Goal: Check status: Check status

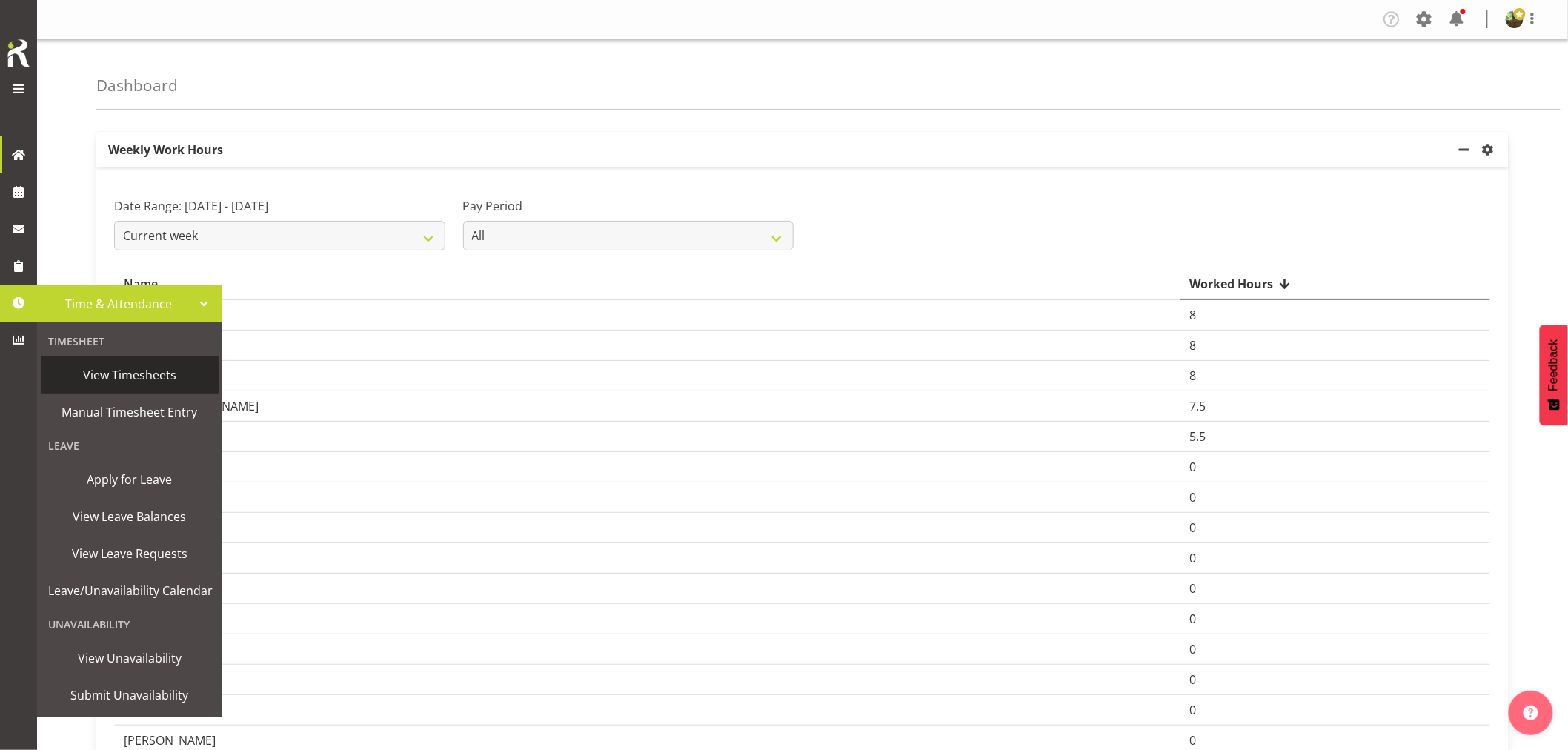
click at [134, 373] on span "View Timesheets" at bounding box center [129, 375] width 163 height 22
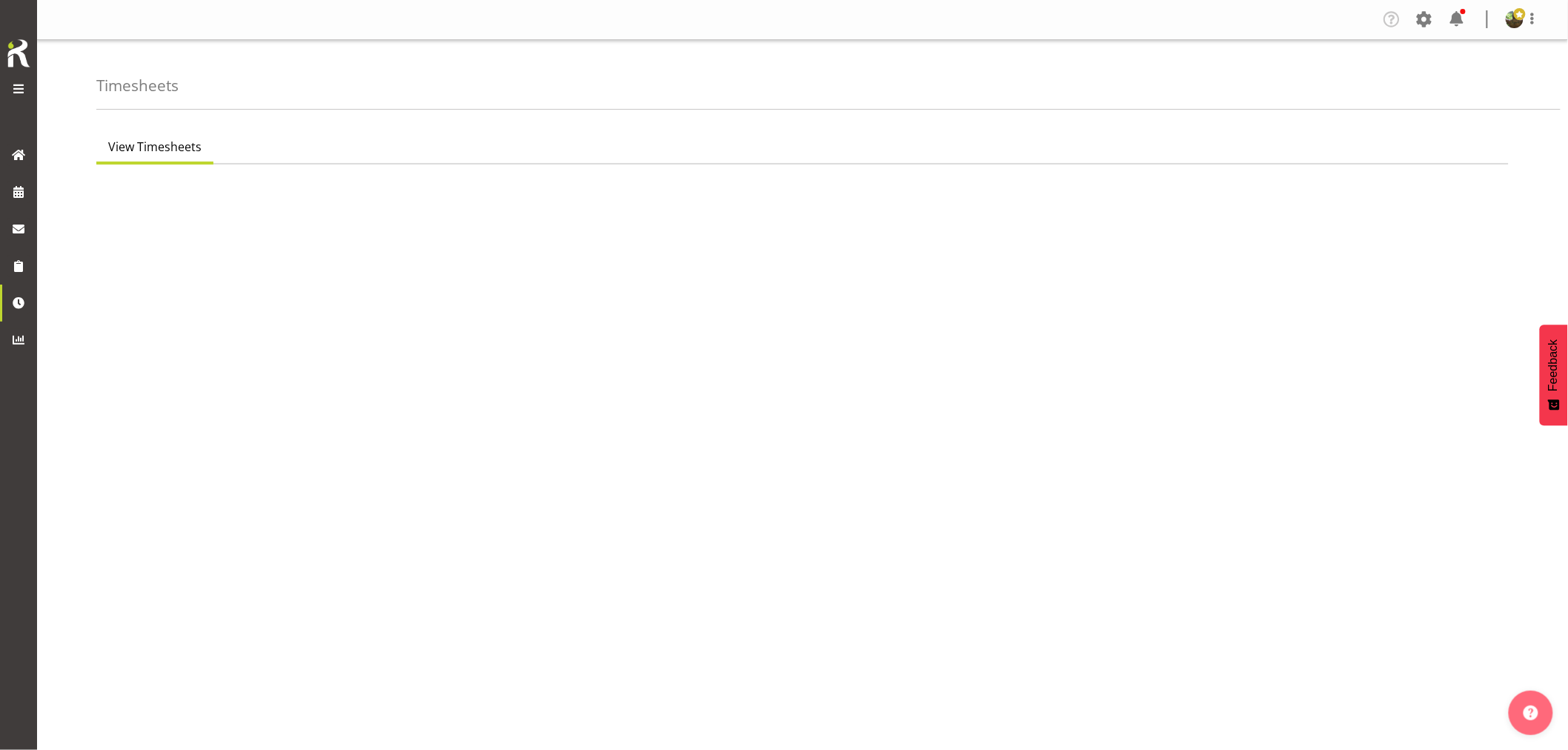
select select "7"
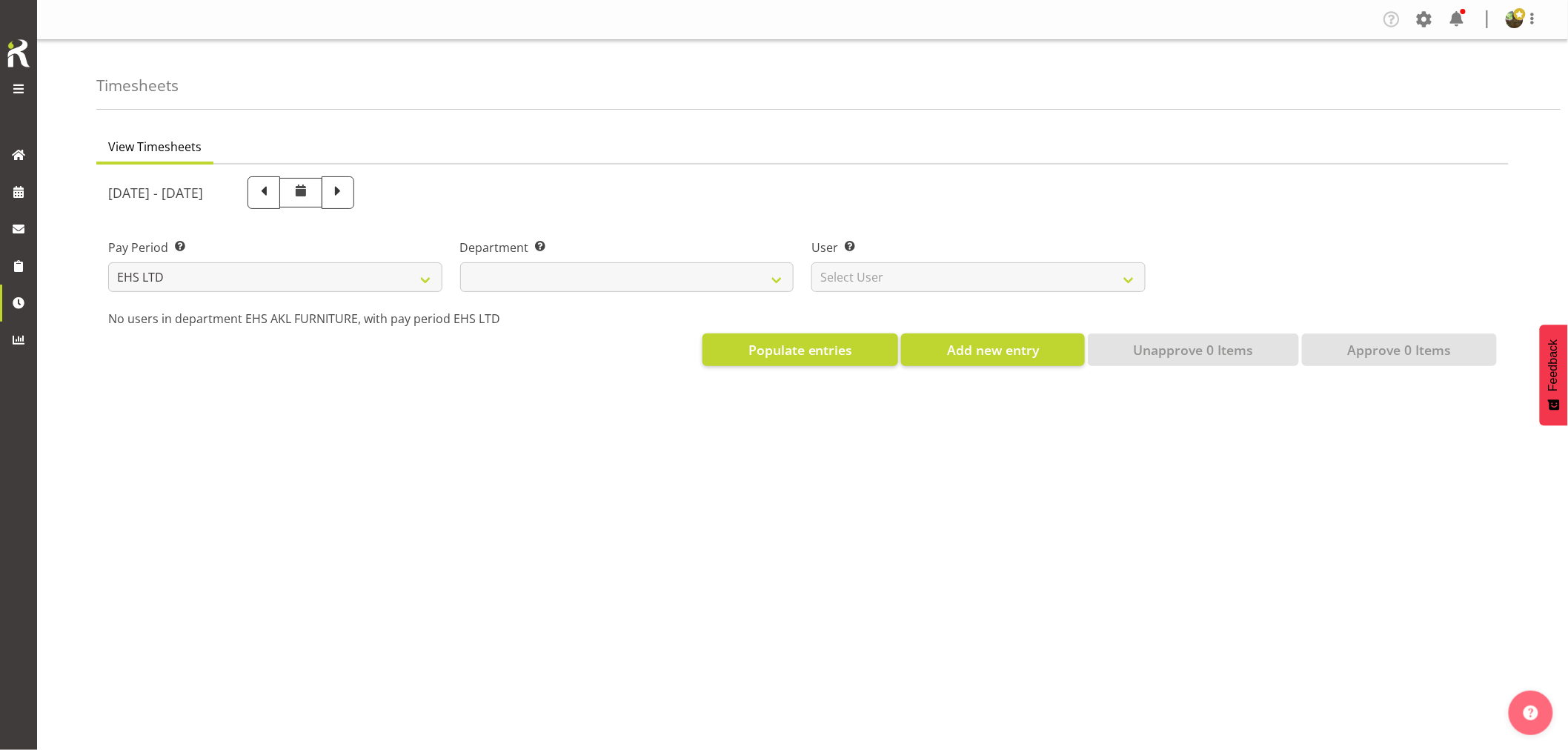
select select
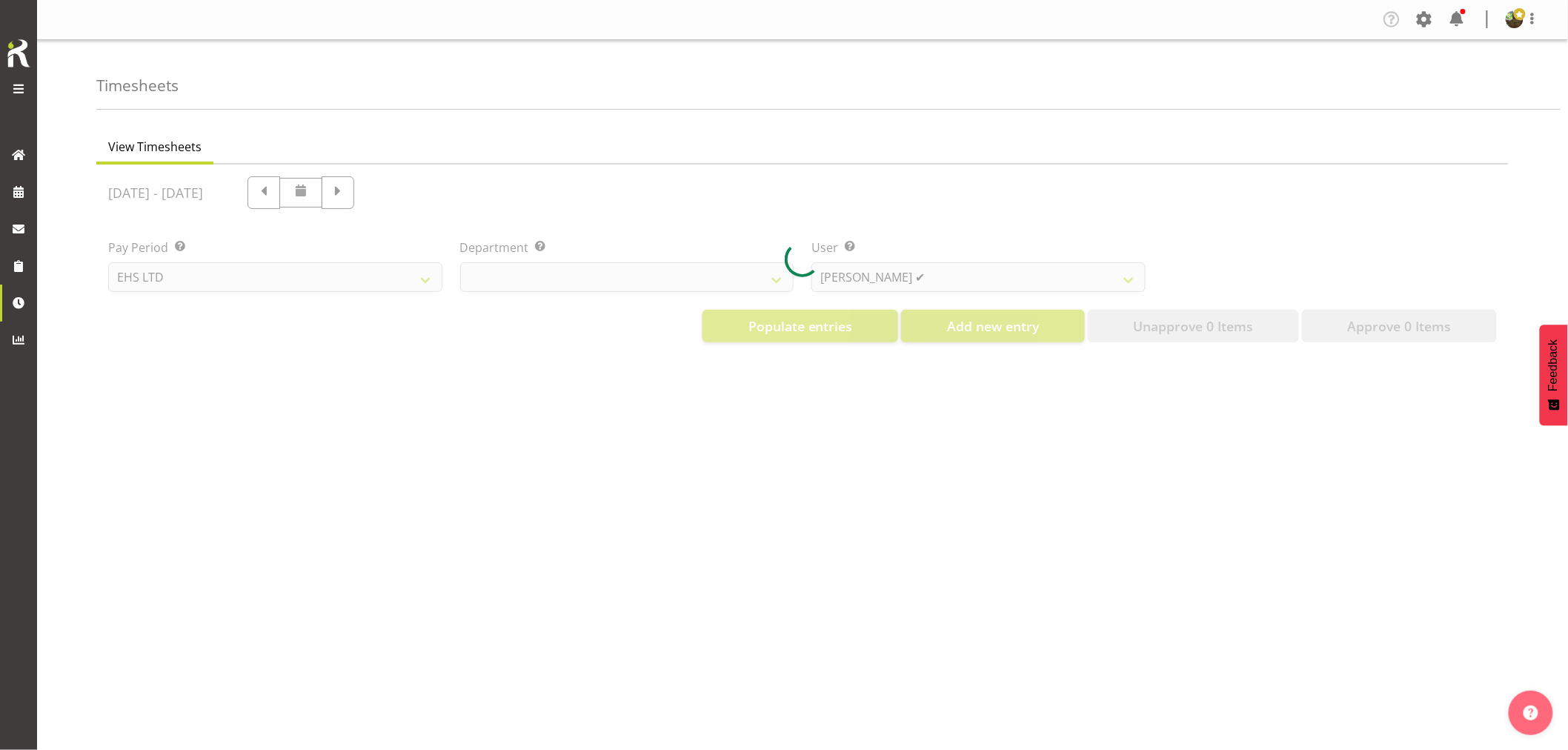
click at [1009, 278] on div at bounding box center [803, 259] width 1412 height 189
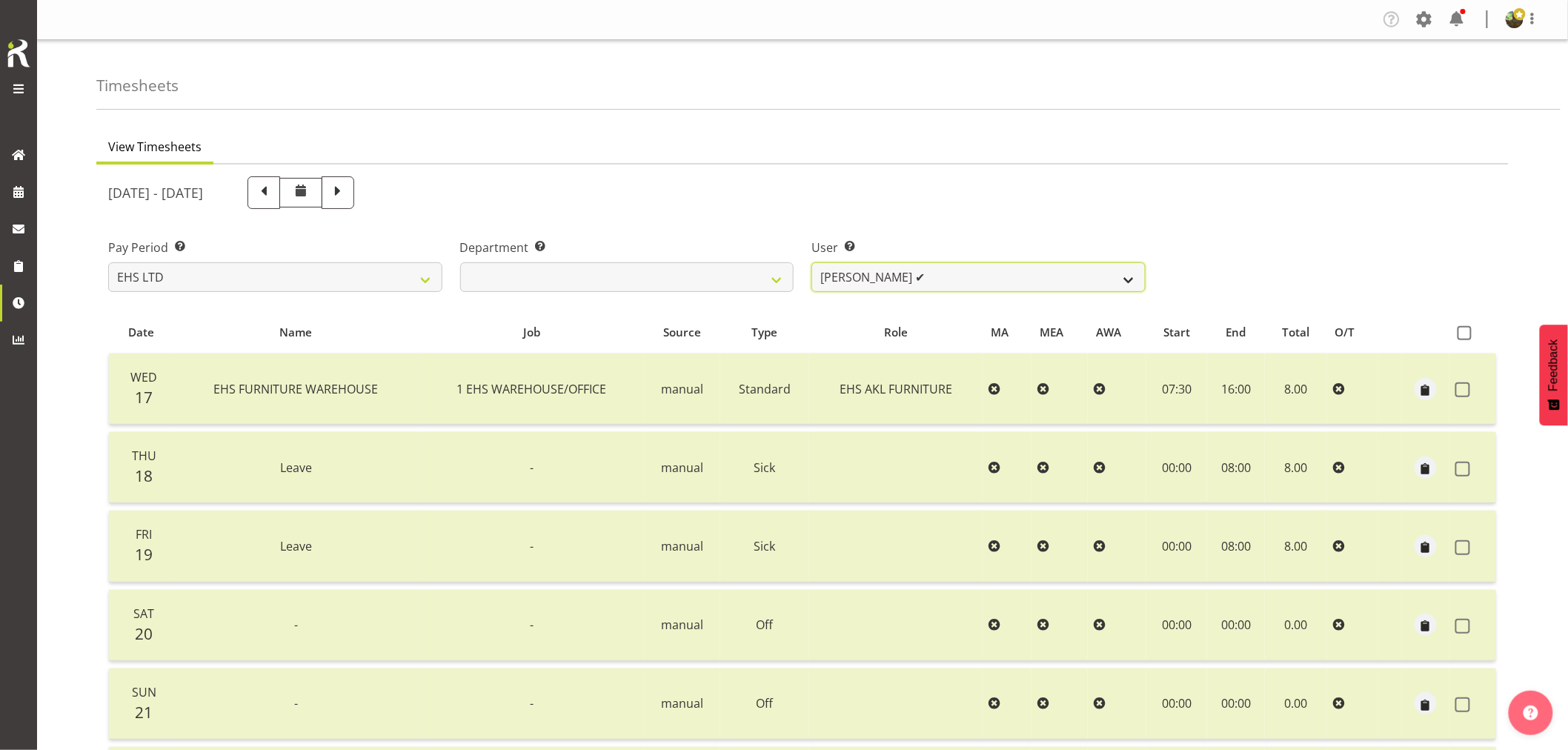
click at [1013, 287] on select "Daniel Tini ✔ Filipo Iupeli ✔ Harley Wongpayuk ✔ Malae Toleafoa ✔ Manase Ward ✔…" at bounding box center [978, 278] width 334 height 30
select select "3423"
click at [811, 262] on select "Daniel Tini ✔ Filipo Iupeli ✔ Harley Wongpayuk ✔ Malae Toleafoa ✔ Manase Ward ✔…" at bounding box center [978, 278] width 334 height 30
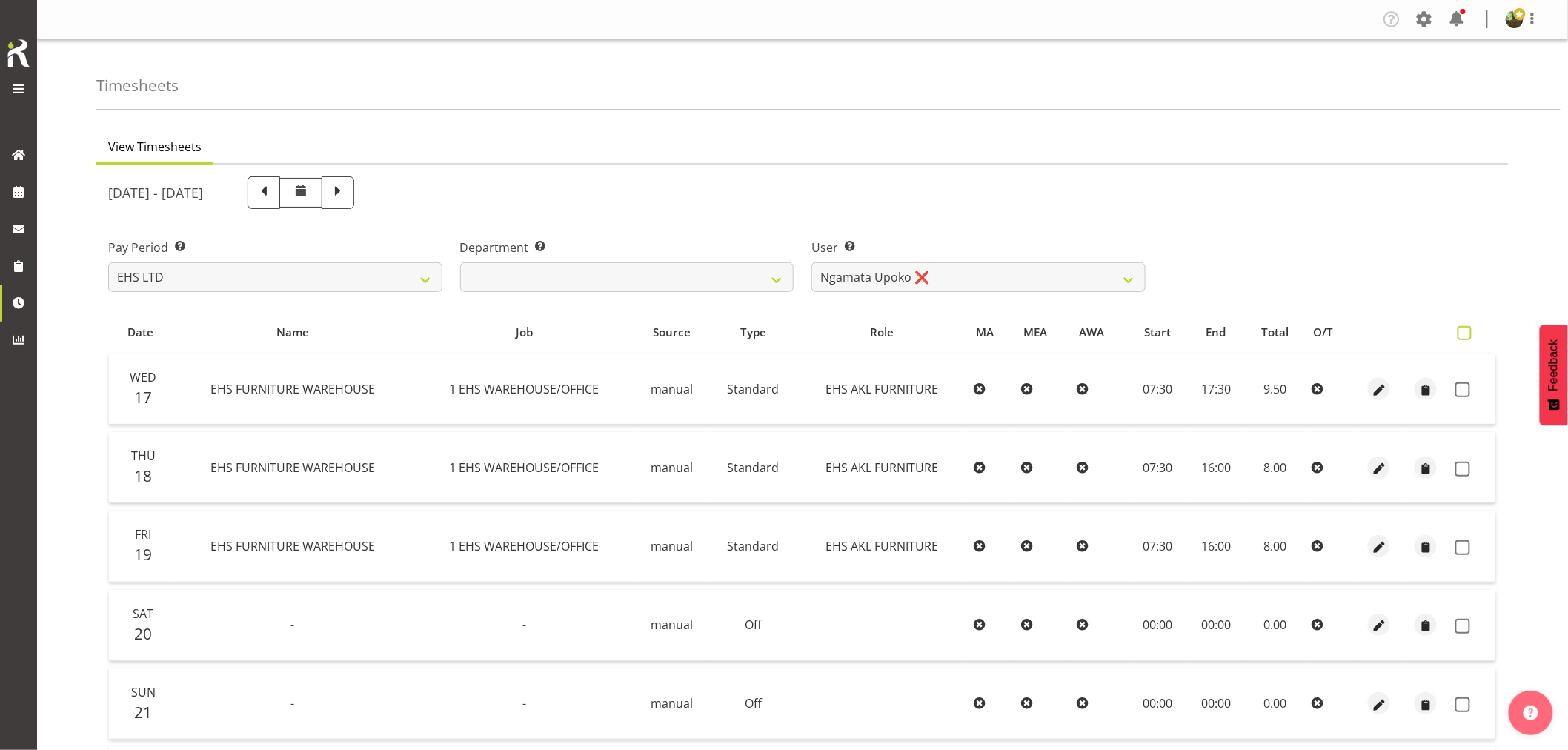
click at [1465, 331] on span at bounding box center [1464, 333] width 14 height 14
click at [1465, 331] on input "checkbox" at bounding box center [1462, 333] width 9 height 9
checkbox input "true"
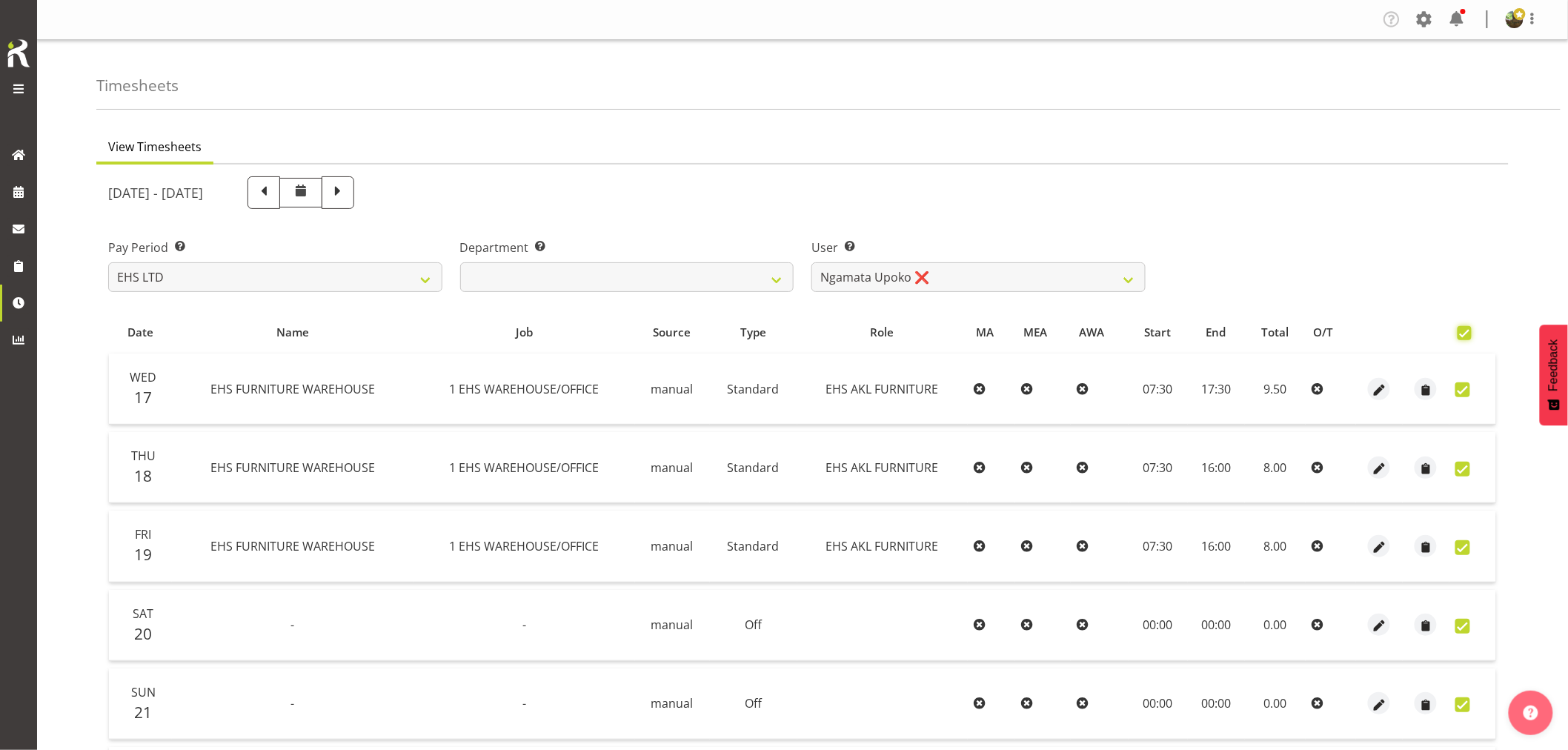
checkbox input "true"
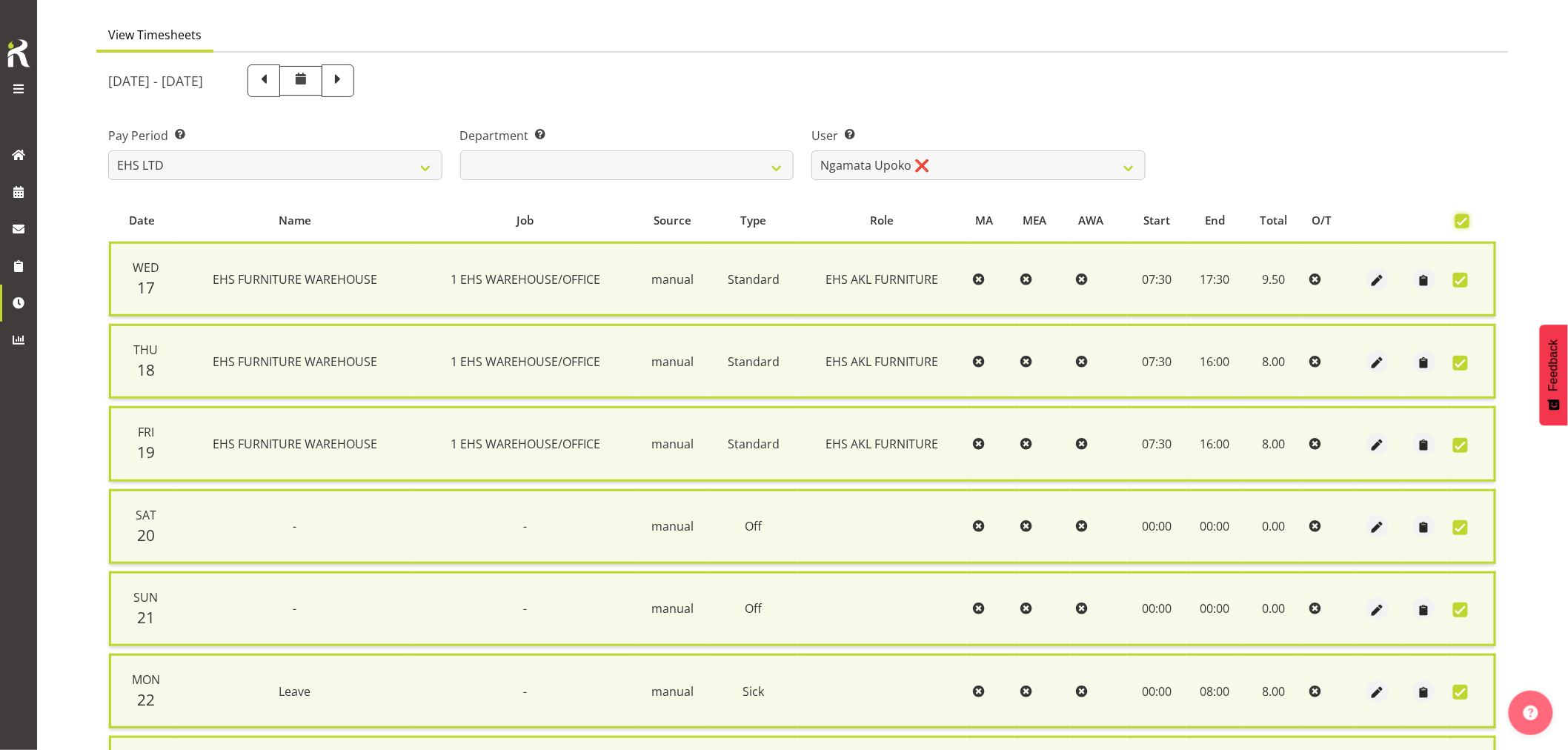
scroll to position [282, 0]
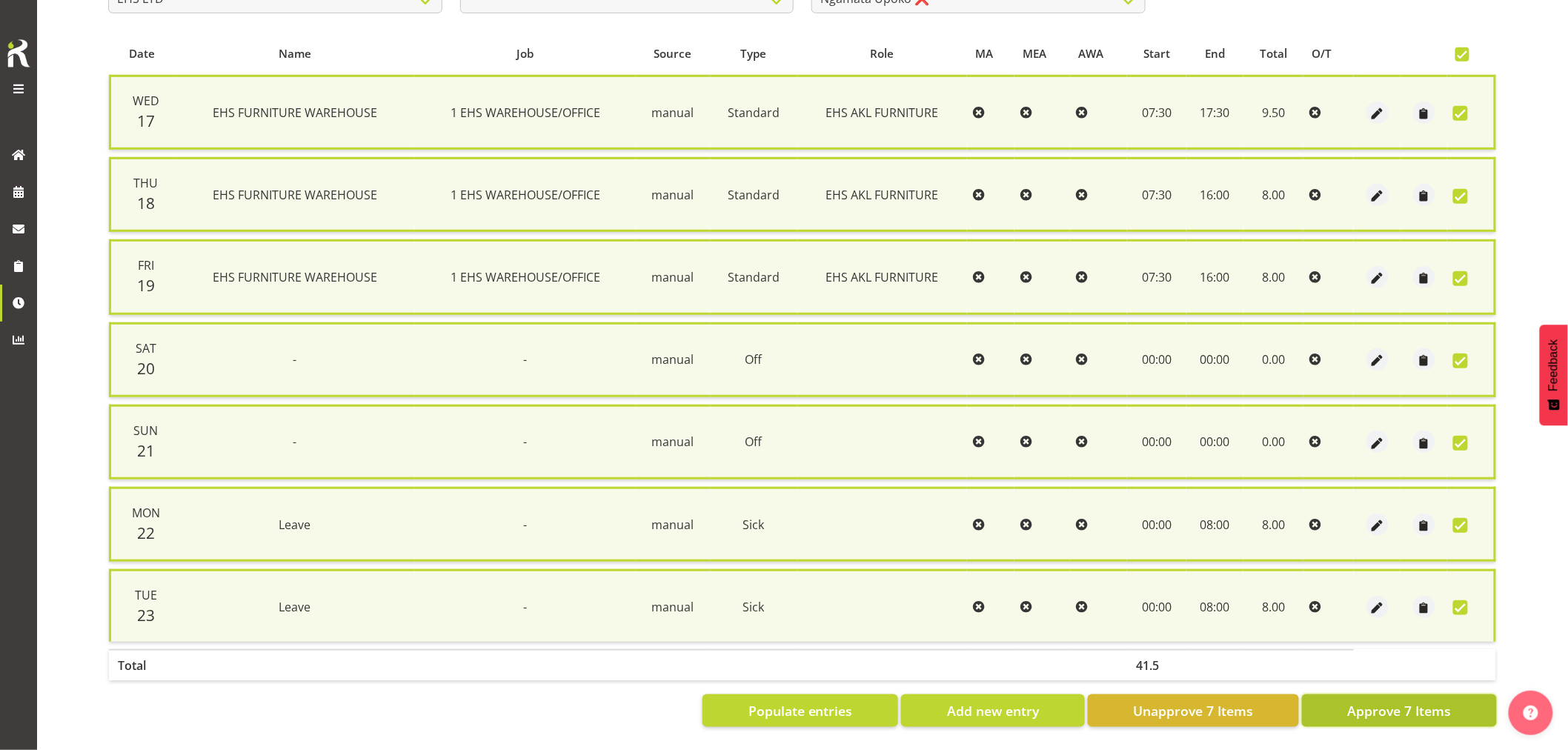
click at [1373, 701] on span "Approve 7 Items" at bounding box center [1399, 711] width 104 height 20
checkbox input "false"
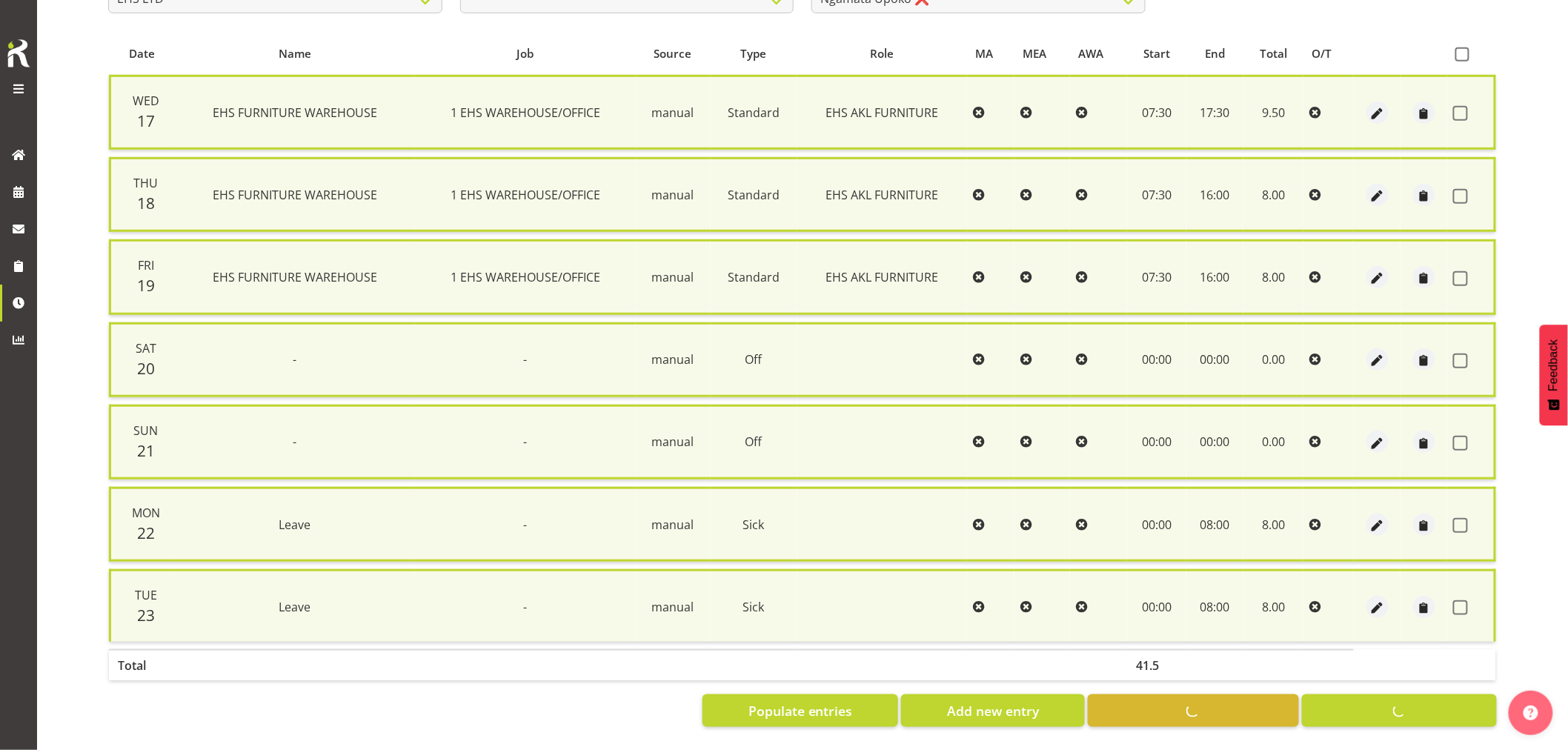
checkbox input "false"
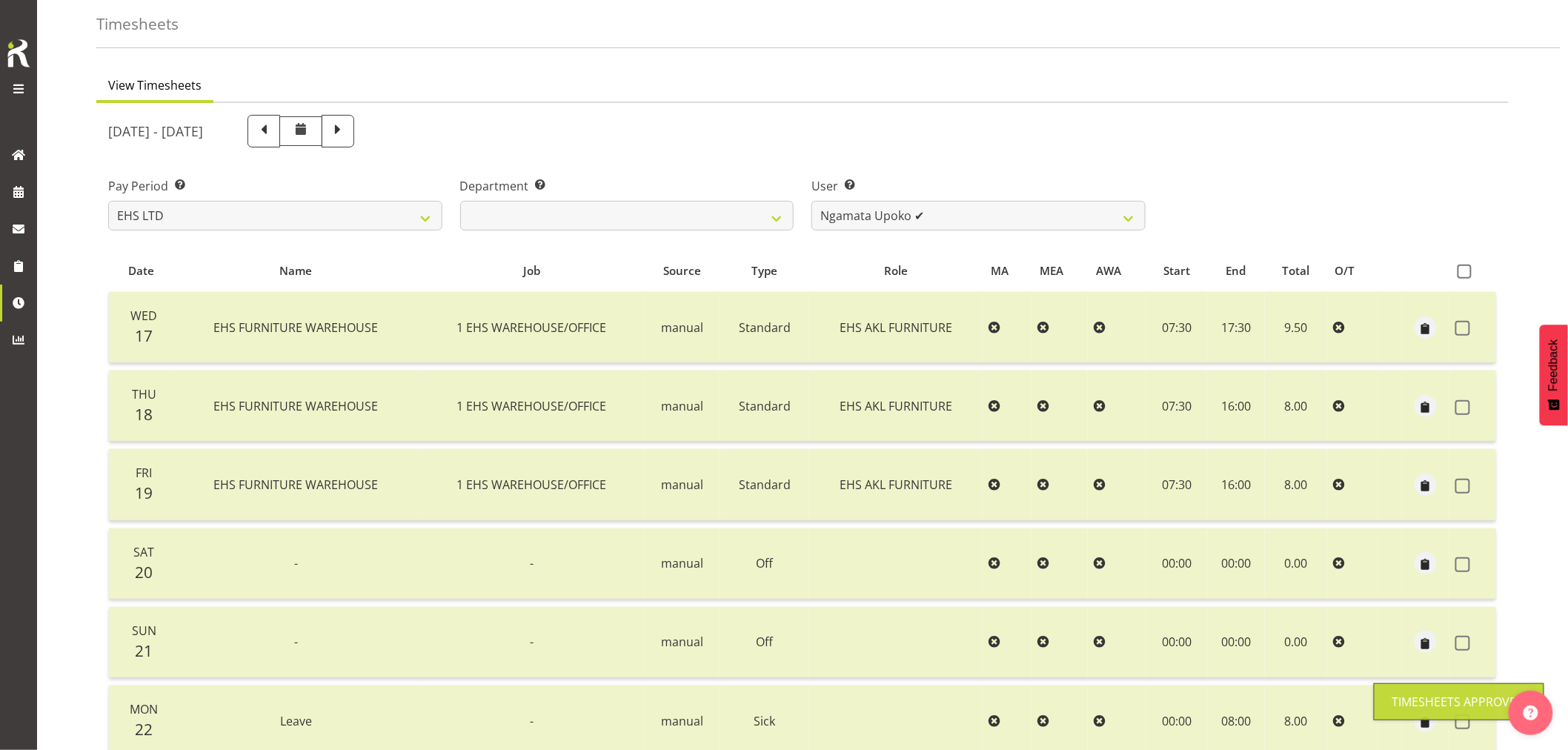
scroll to position [0, 0]
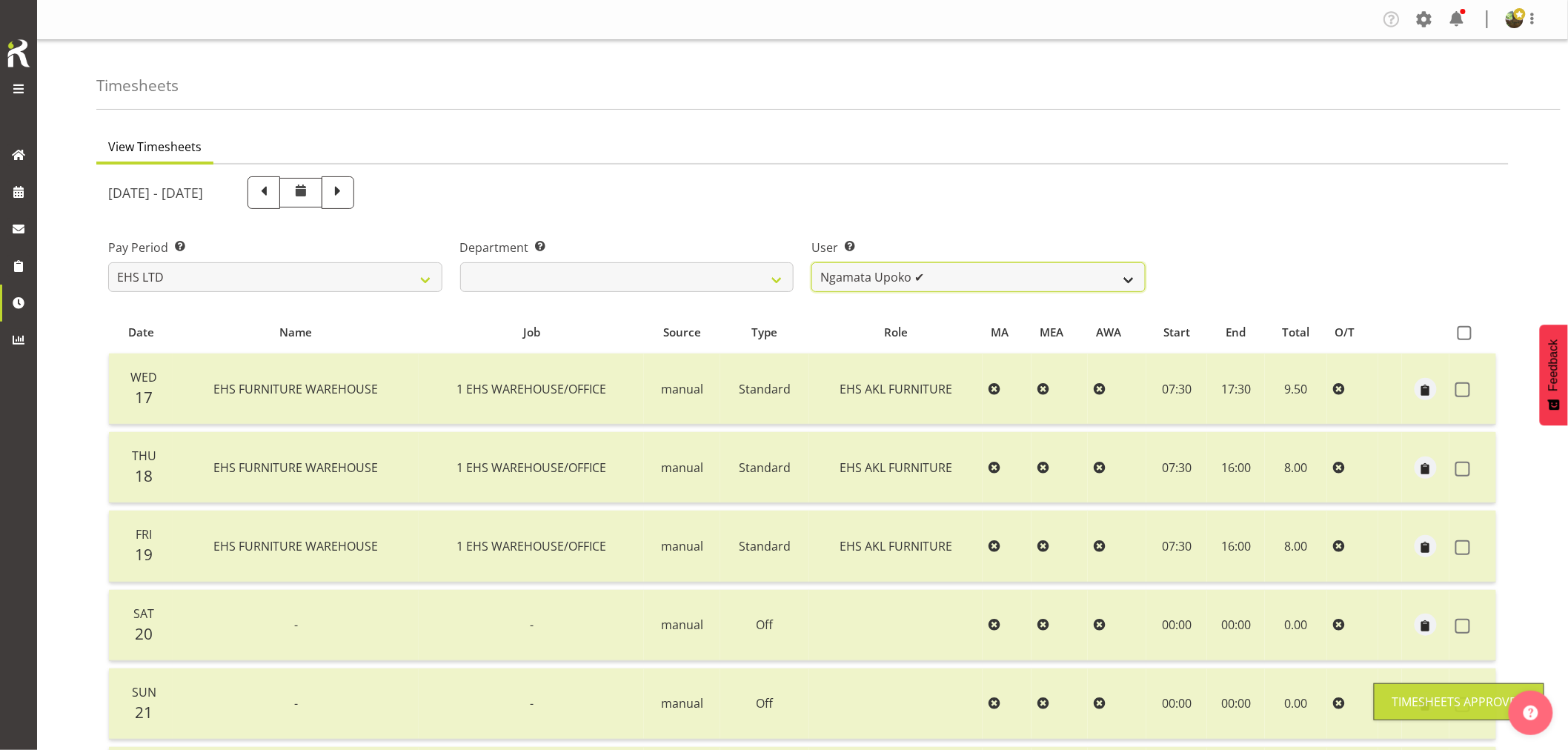
click at [966, 264] on select "Daniel Tini ✔ Filipo Iupeli ✔ Harley Wongpayuk ✔ Malae Toleafoa ✔ Manase Ward ✔…" at bounding box center [978, 278] width 334 height 30
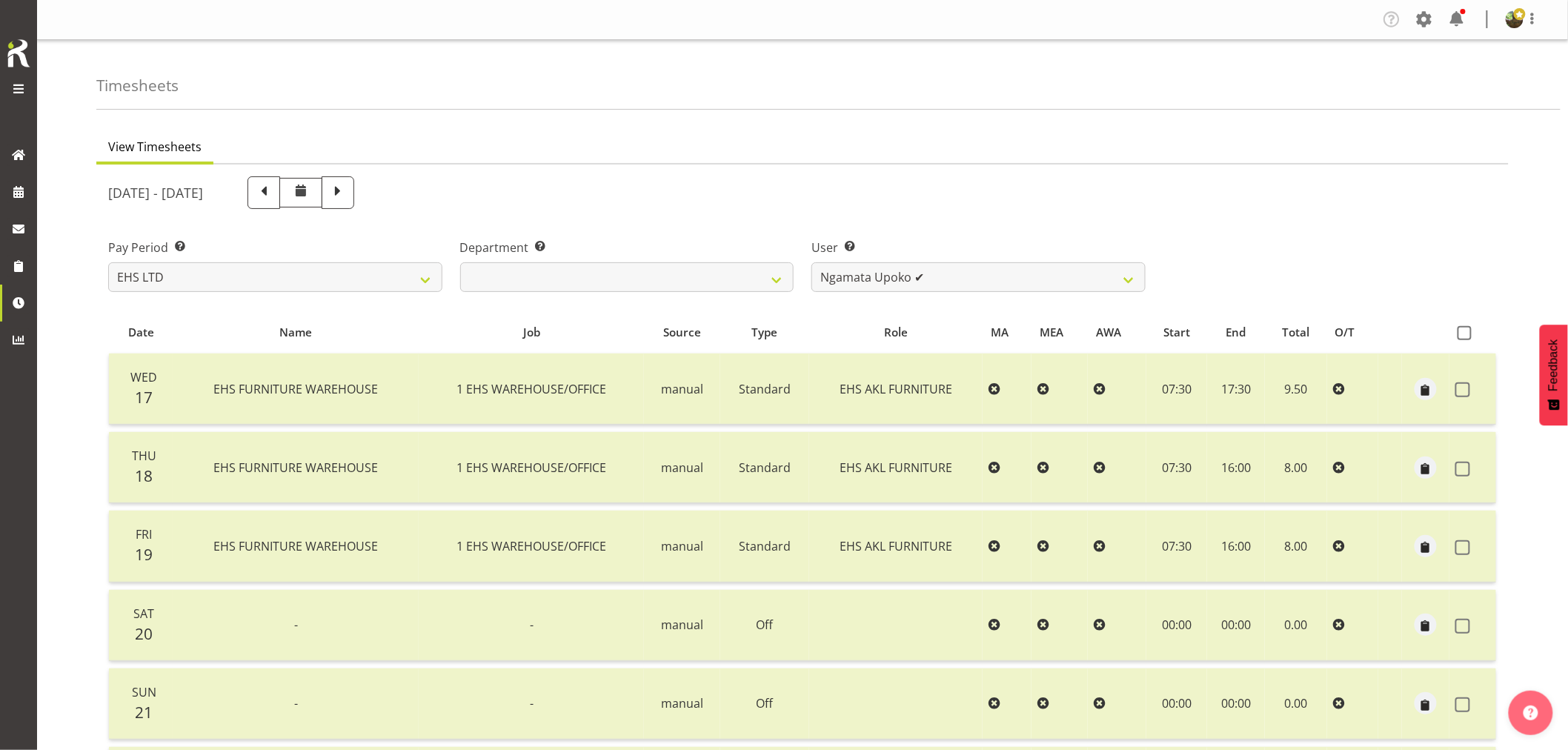
click at [987, 128] on div "View Timesheets September 17th - September 23rd 2025 Pay Period Select which pa…" at bounding box center [833, 562] width 1472 height 883
click at [1125, 276] on select "Daniel Tini ✔ Filipo Iupeli ✔ Harley Wongpayuk ✔ Malae Toleafoa ✔ Manase Ward ✔…" at bounding box center [978, 278] width 334 height 30
click at [1382, 218] on div "Pay Period Select which pay period you would like to view. SLP LTD EHS LTD DW L…" at bounding box center [803, 259] width 1407 height 83
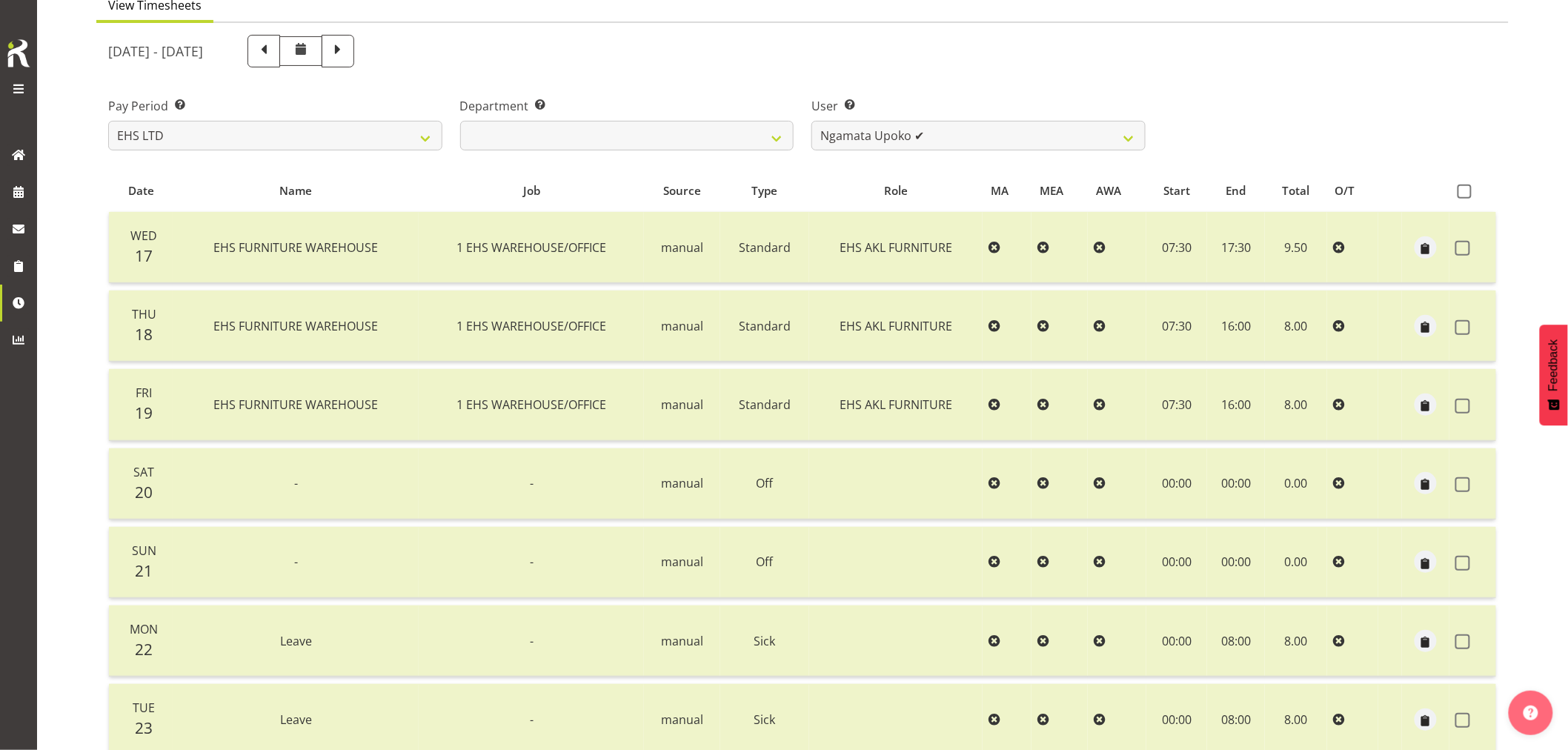
scroll to position [265, 0]
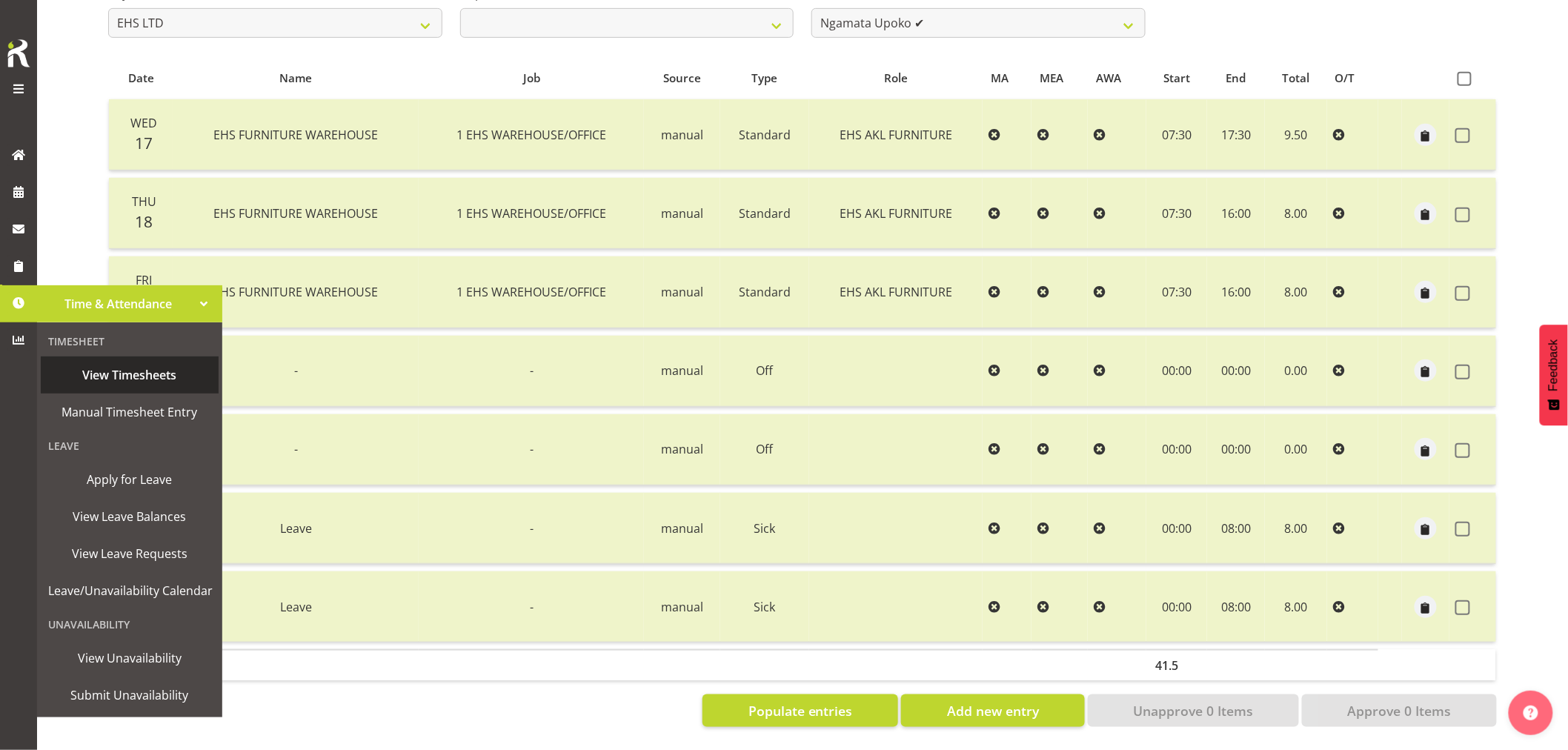
click at [123, 371] on span "View Timesheets" at bounding box center [129, 375] width 163 height 22
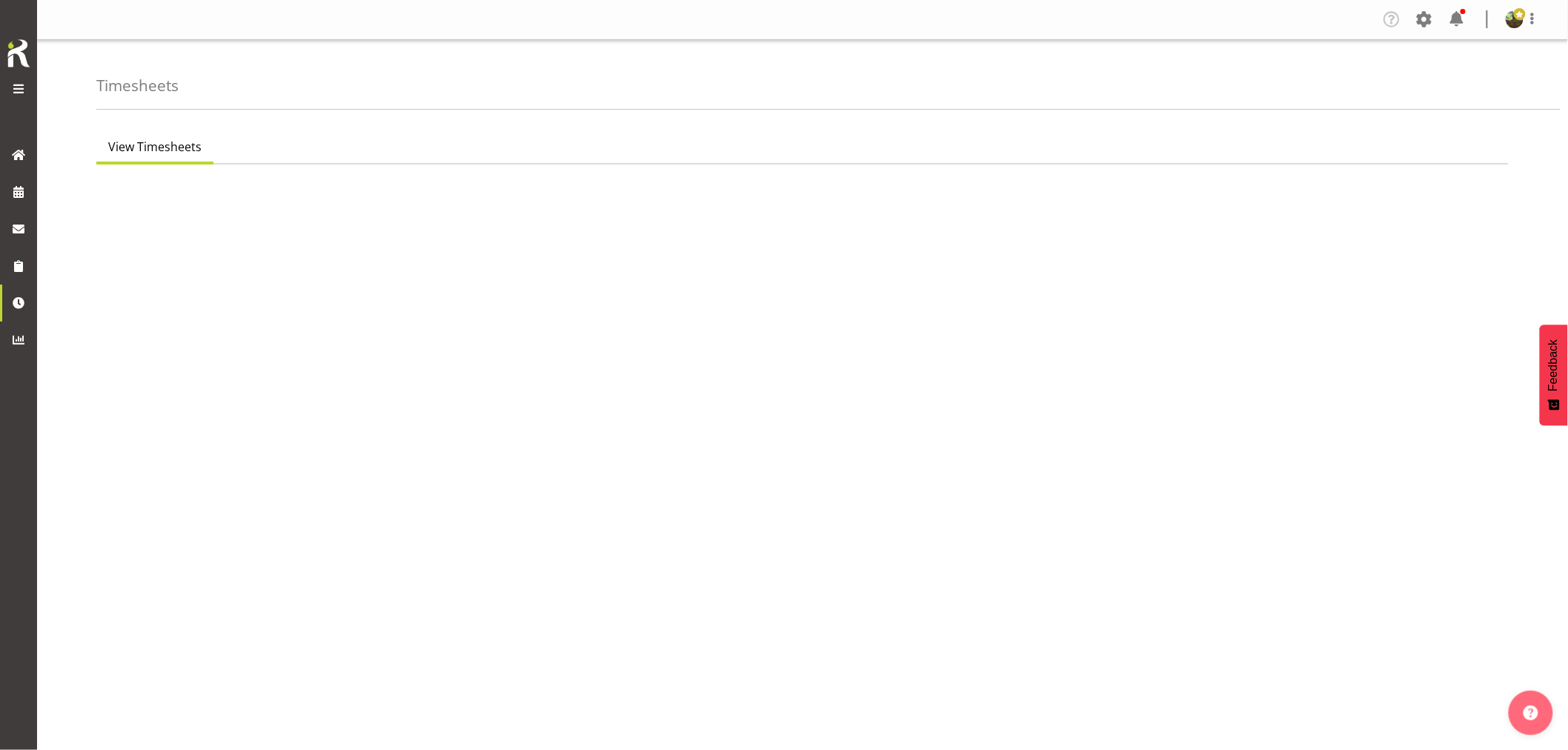
select select "7"
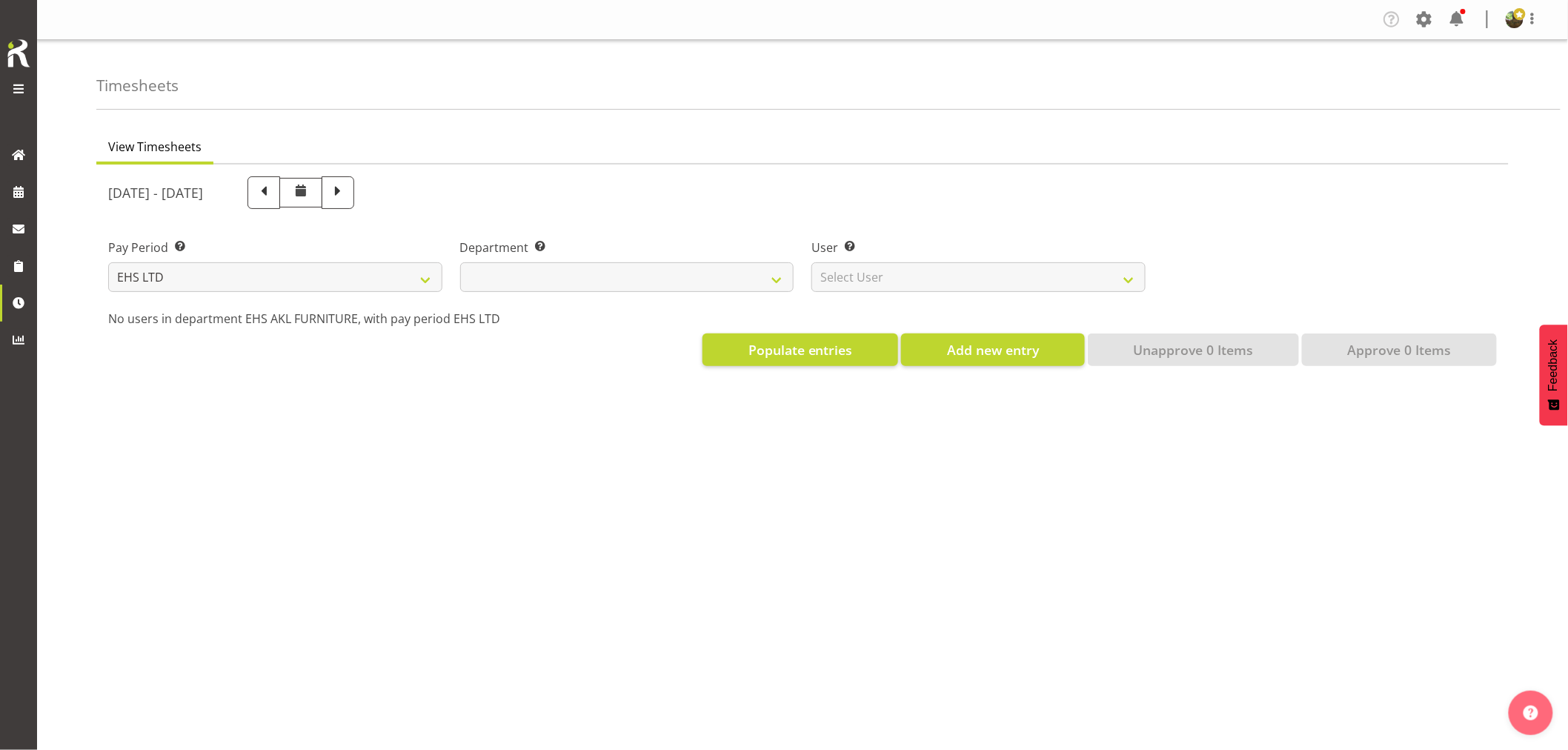
select select
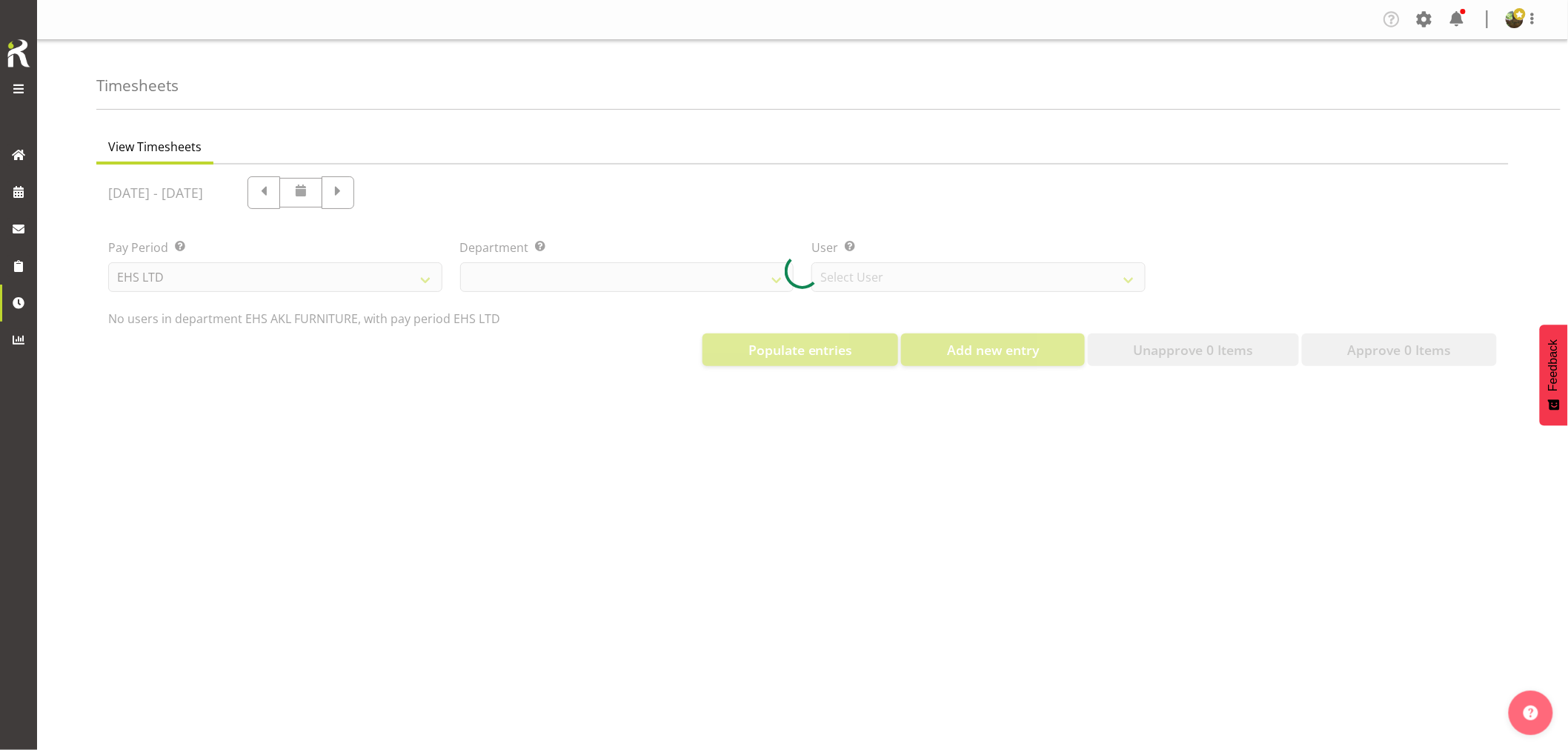
select select "8638"
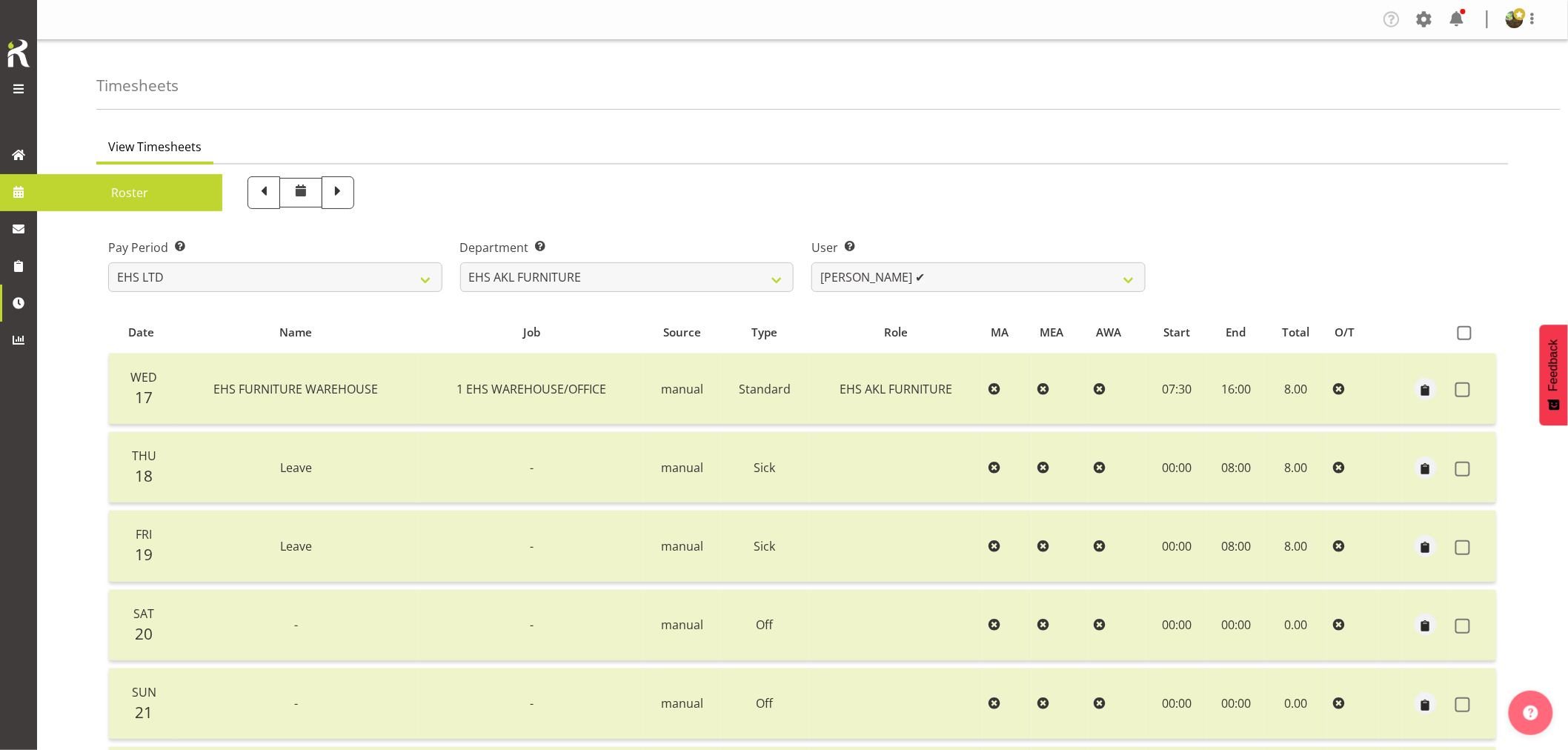
click at [104, 194] on span "Roster" at bounding box center [129, 193] width 171 height 22
